Goal: Information Seeking & Learning: Learn about a topic

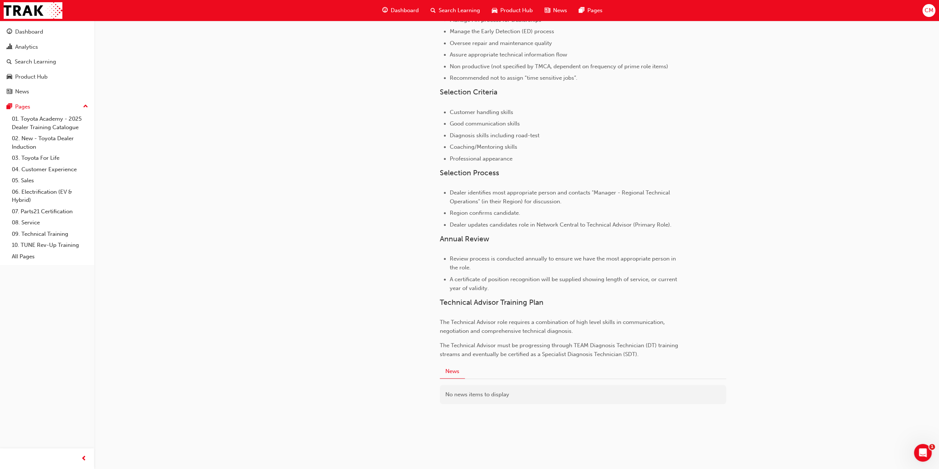
scroll to position [335, 0]
click at [31, 234] on link "09. Technical Training" at bounding box center [50, 233] width 82 height 11
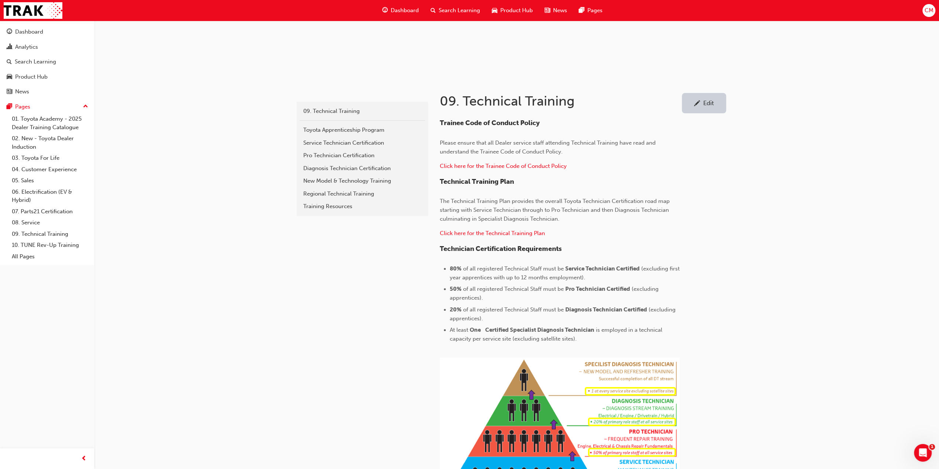
scroll to position [15, 0]
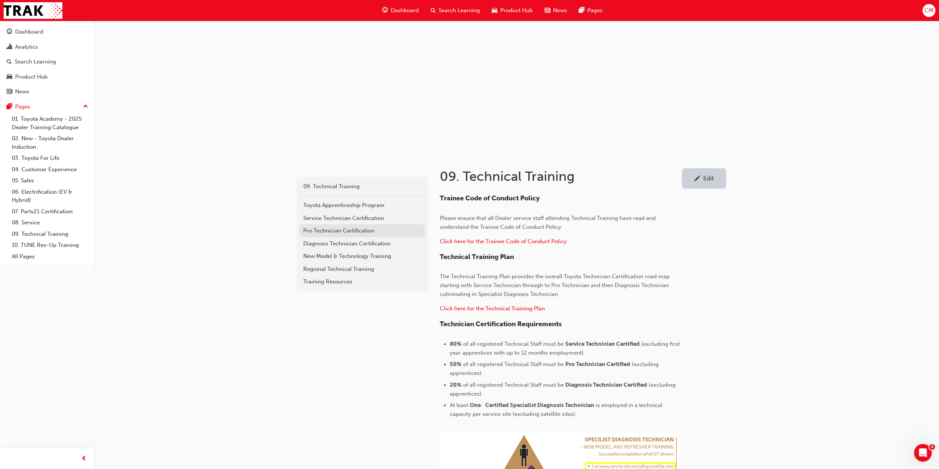
click at [317, 230] on div "Pro Technician Certification" at bounding box center [362, 231] width 118 height 8
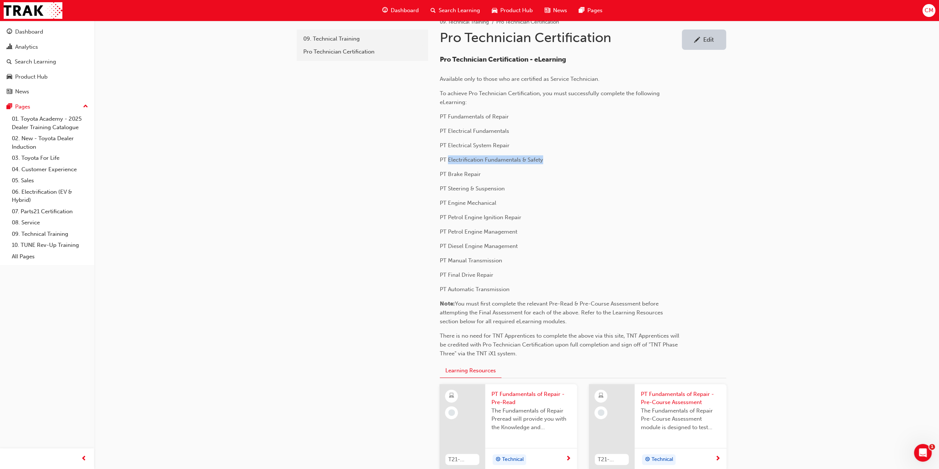
drag, startPoint x: 449, startPoint y: 159, endPoint x: 548, endPoint y: 159, distance: 98.9
click at [548, 159] on p "PT Electrification Fundamentals & Safety" at bounding box center [560, 159] width 240 height 9
copy span "Electrification Fundamentals & Safety"
click at [42, 233] on link "09. Technical Training" at bounding box center [50, 233] width 82 height 11
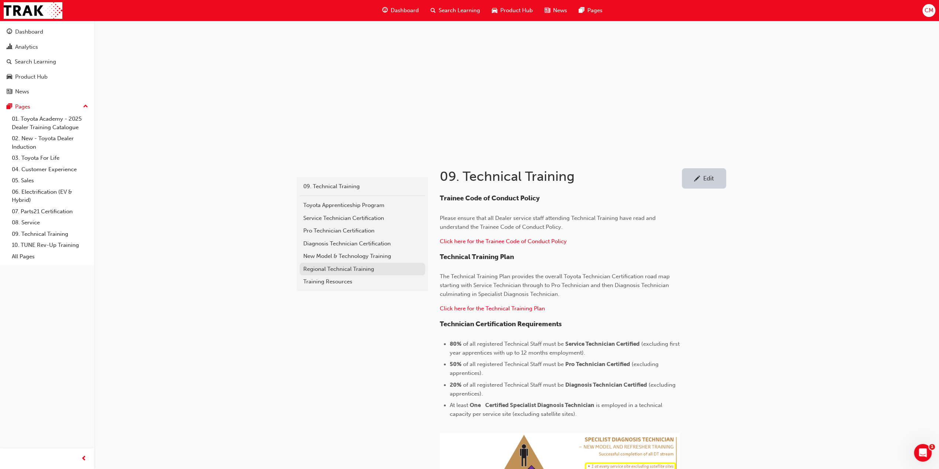
click at [313, 268] on div "Regional Technical Training" at bounding box center [362, 269] width 118 height 8
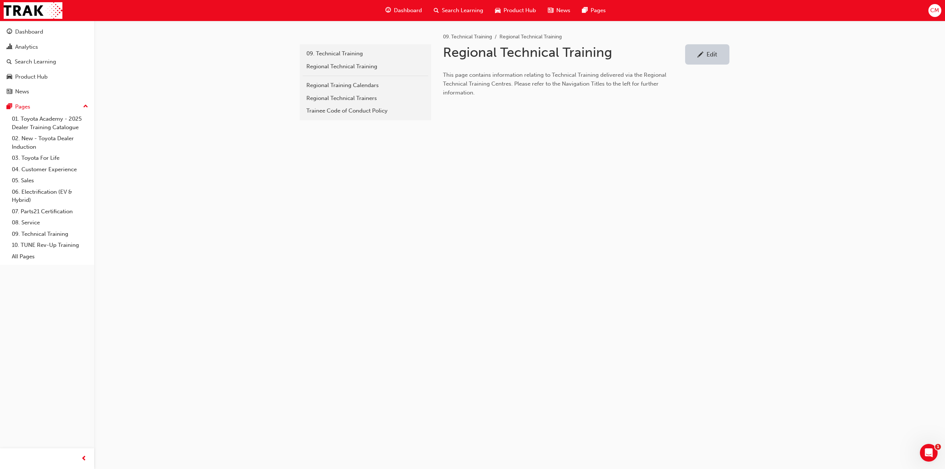
click at [714, 55] on div "Edit" at bounding box center [711, 54] width 11 height 7
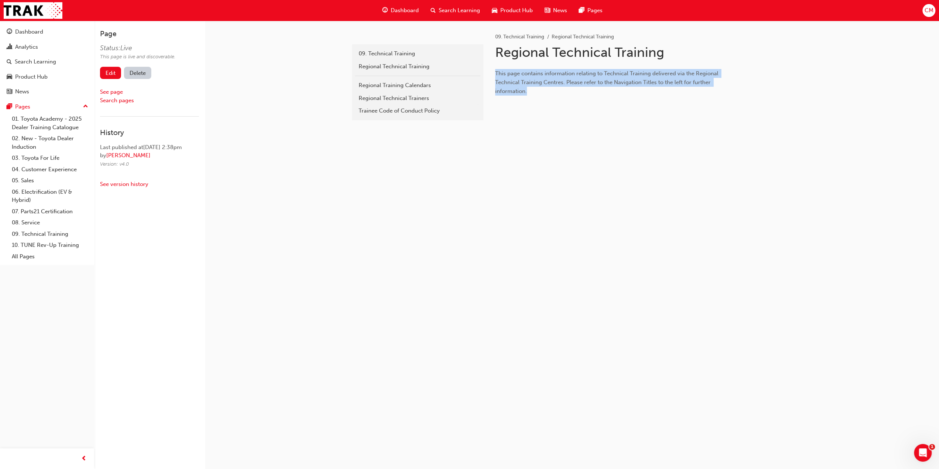
drag, startPoint x: 496, startPoint y: 70, endPoint x: 545, endPoint y: 94, distance: 55.0
click at [545, 94] on p "This page contains information relating to Technical Training delivered via the…" at bounding box center [615, 82] width 240 height 27
copy span "This page contains information relating to Technical Training delivered via the…"
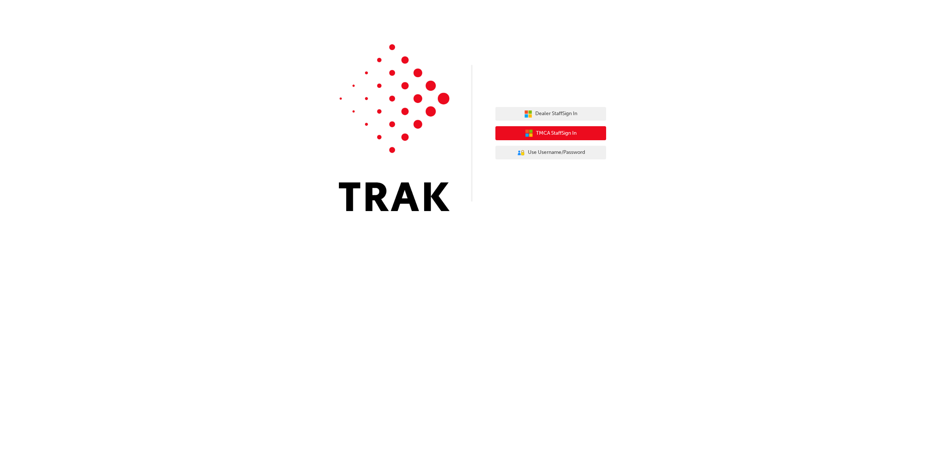
click at [556, 135] on span "TMCA Staff Sign In" at bounding box center [556, 133] width 41 height 8
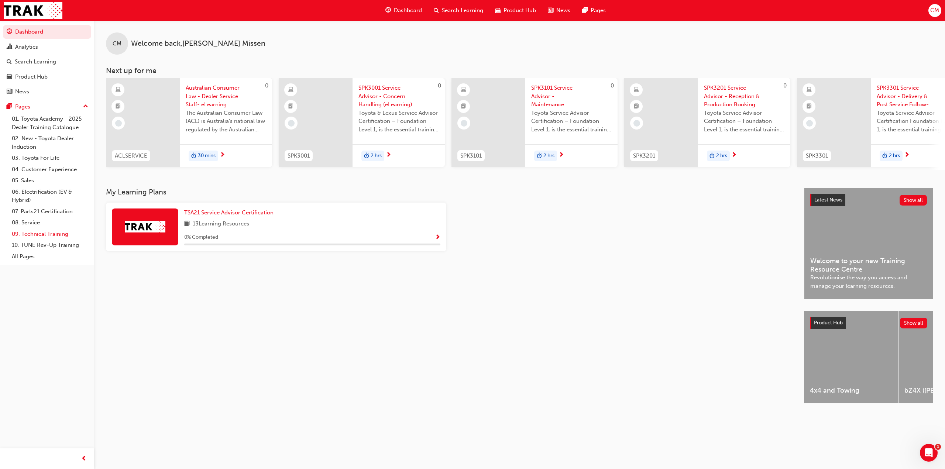
click at [36, 231] on link "09. Technical Training" at bounding box center [50, 233] width 82 height 11
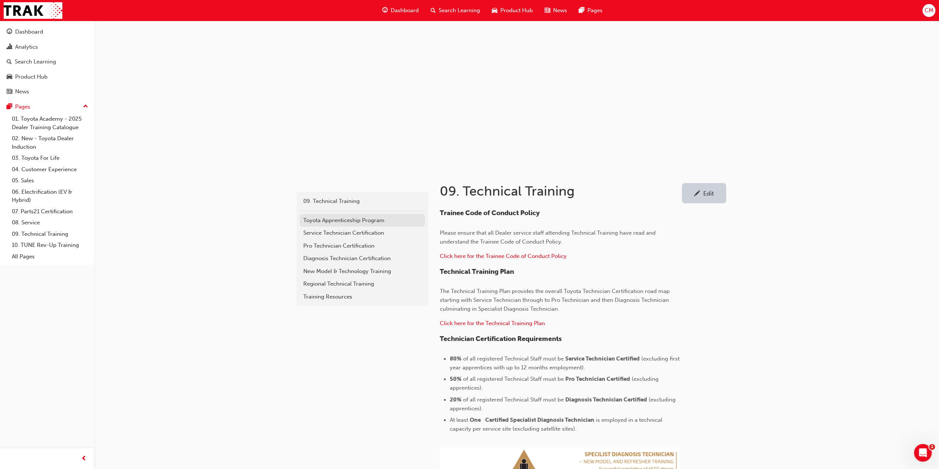
click at [329, 219] on div "Toyota Apprenticeship Program" at bounding box center [362, 220] width 118 height 8
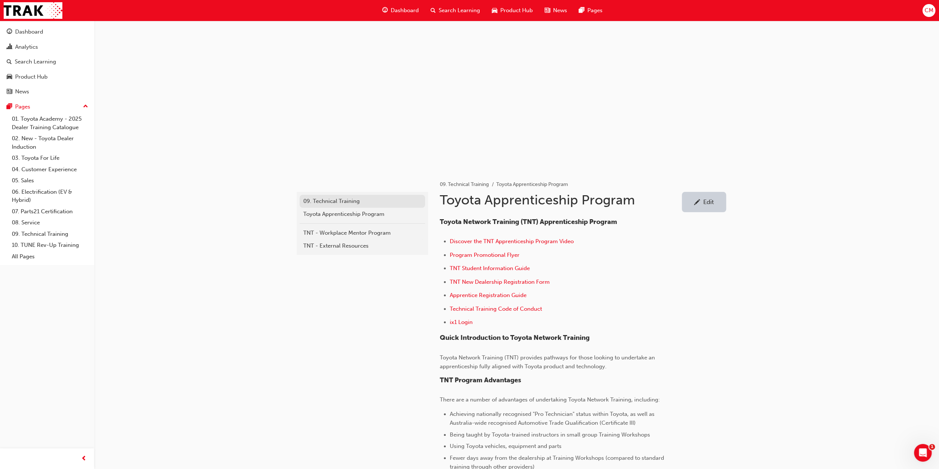
click at [338, 200] on div "09. Technical Training" at bounding box center [362, 201] width 118 height 8
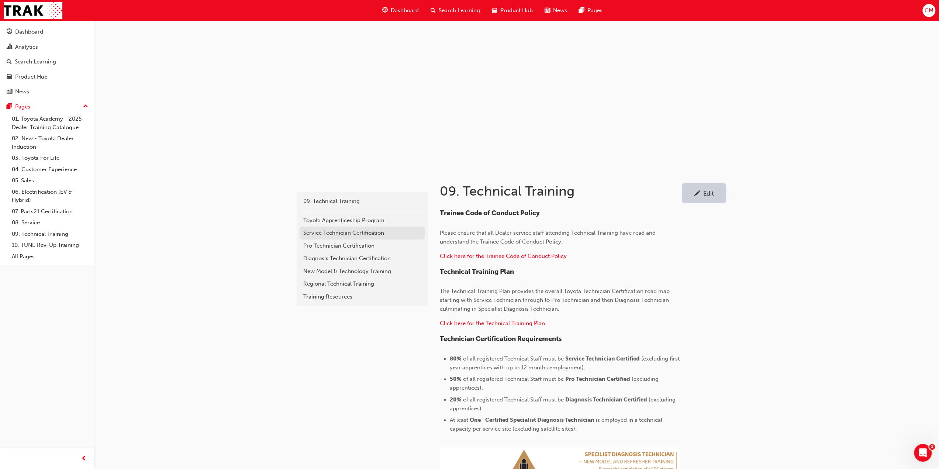
click at [314, 233] on div "Service Technician Certification" at bounding box center [362, 233] width 118 height 8
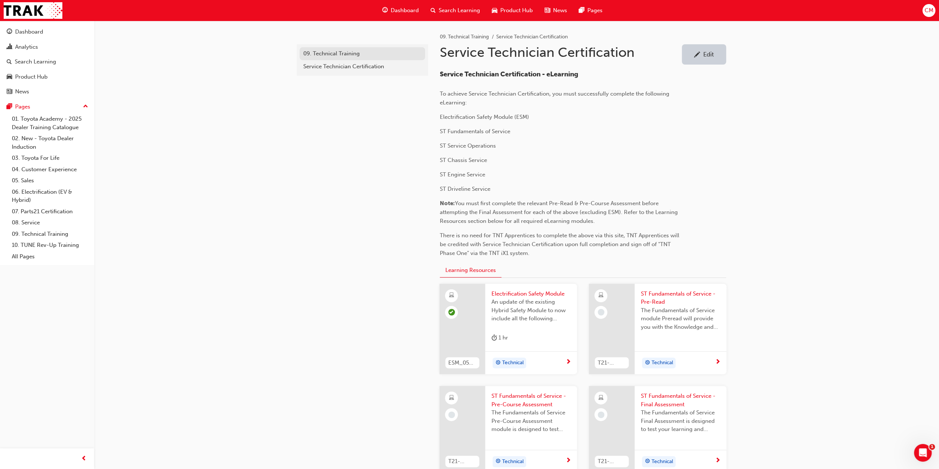
click at [323, 52] on div "09. Technical Training" at bounding box center [362, 53] width 118 height 8
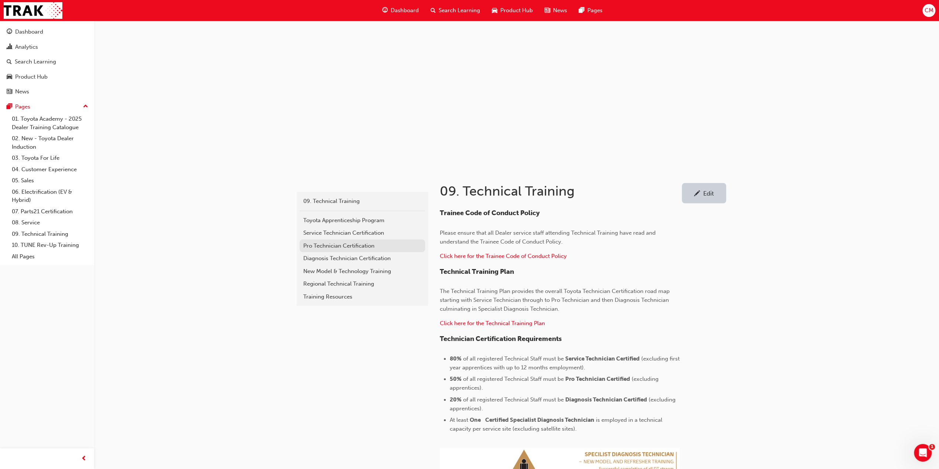
click at [314, 245] on div "Pro Technician Certification" at bounding box center [362, 246] width 118 height 8
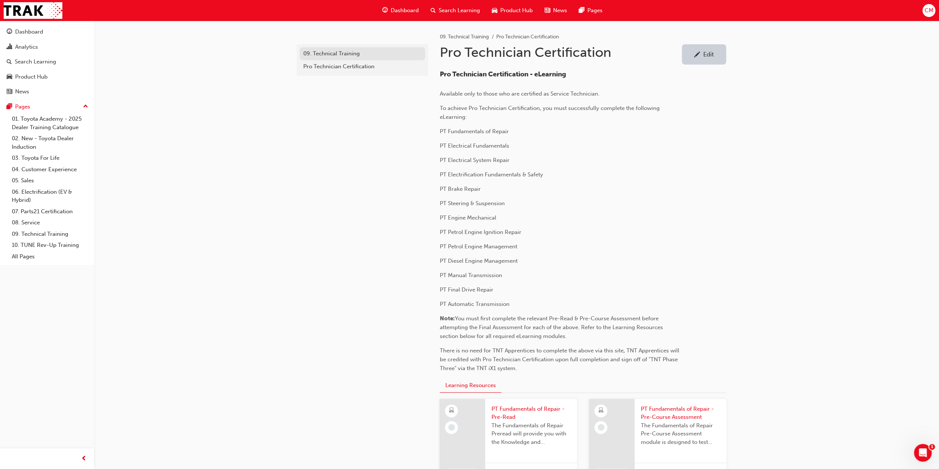
click at [322, 54] on div "09. Technical Training" at bounding box center [362, 53] width 118 height 8
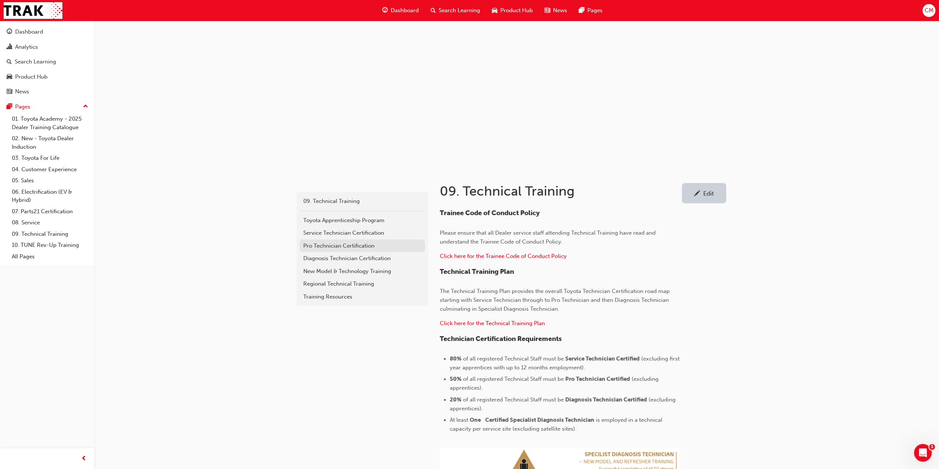
click at [309, 246] on div "Pro Technician Certification" at bounding box center [362, 246] width 118 height 8
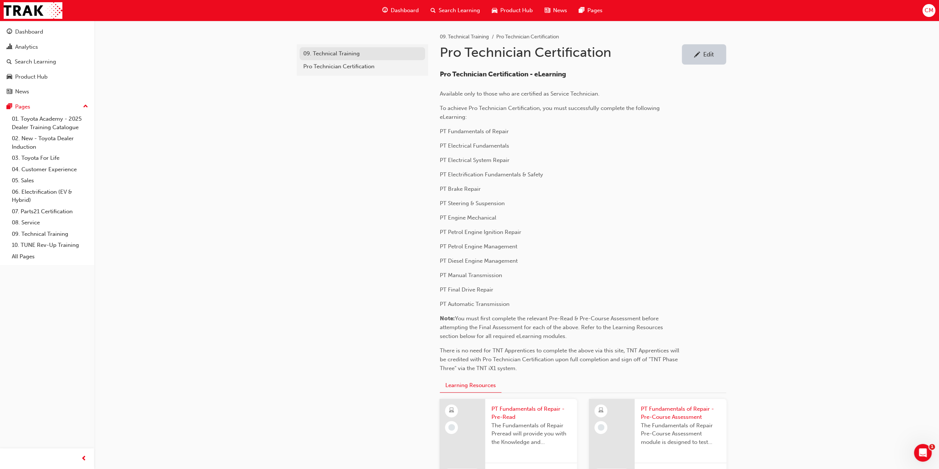
click at [321, 54] on div "09. Technical Training" at bounding box center [362, 53] width 118 height 8
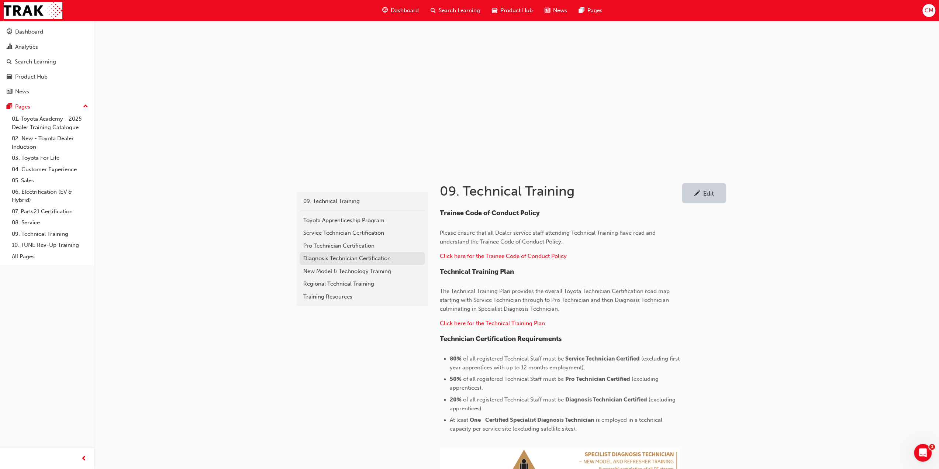
click at [314, 258] on div "Diagnosis Technician Certification" at bounding box center [362, 258] width 118 height 8
